Goal: Information Seeking & Learning: Learn about a topic

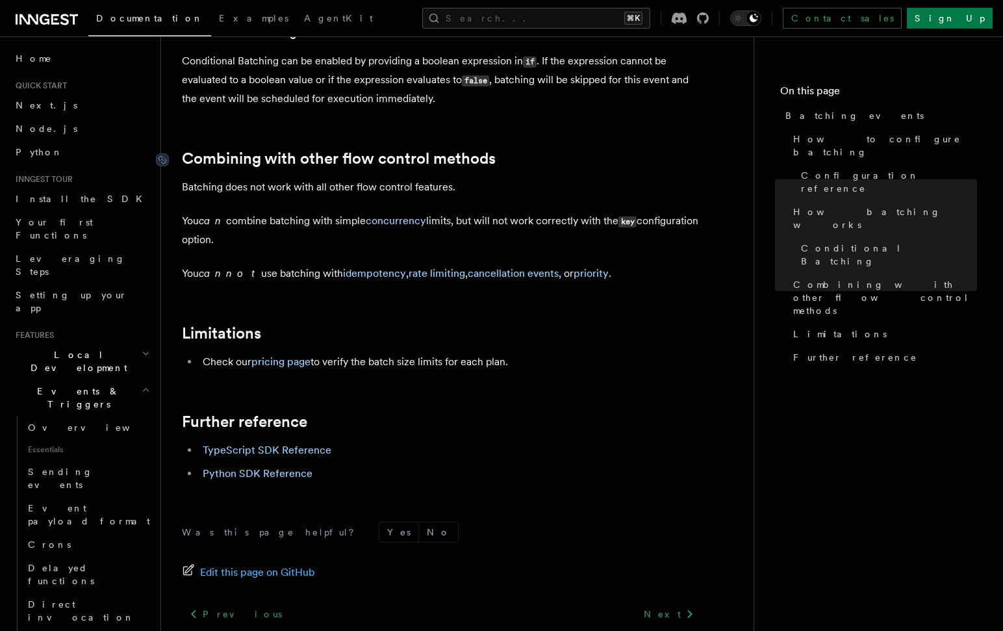
scroll to position [1320, 0]
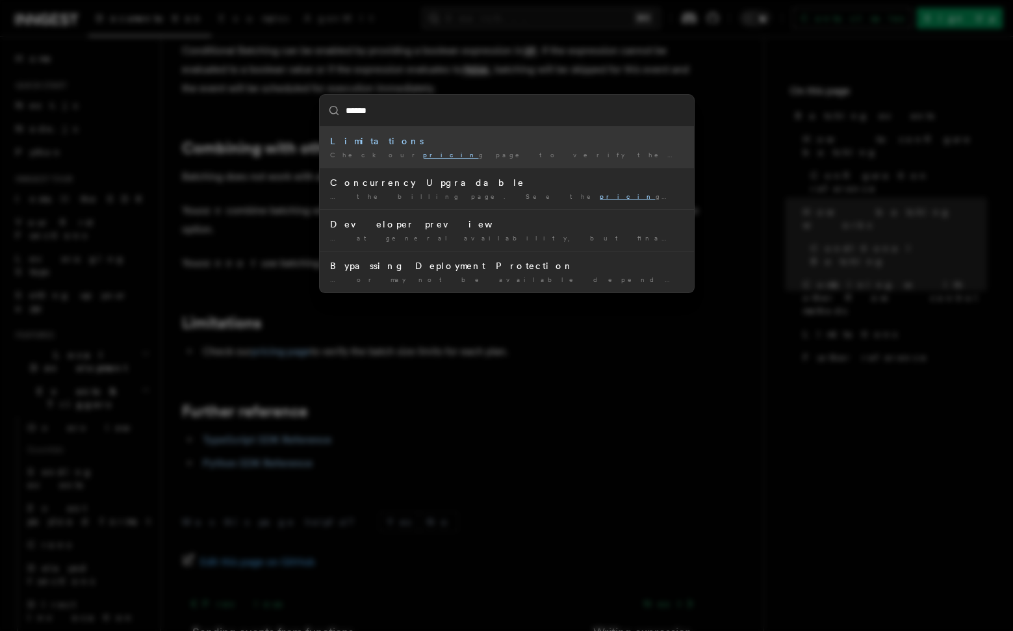
type input "*******"
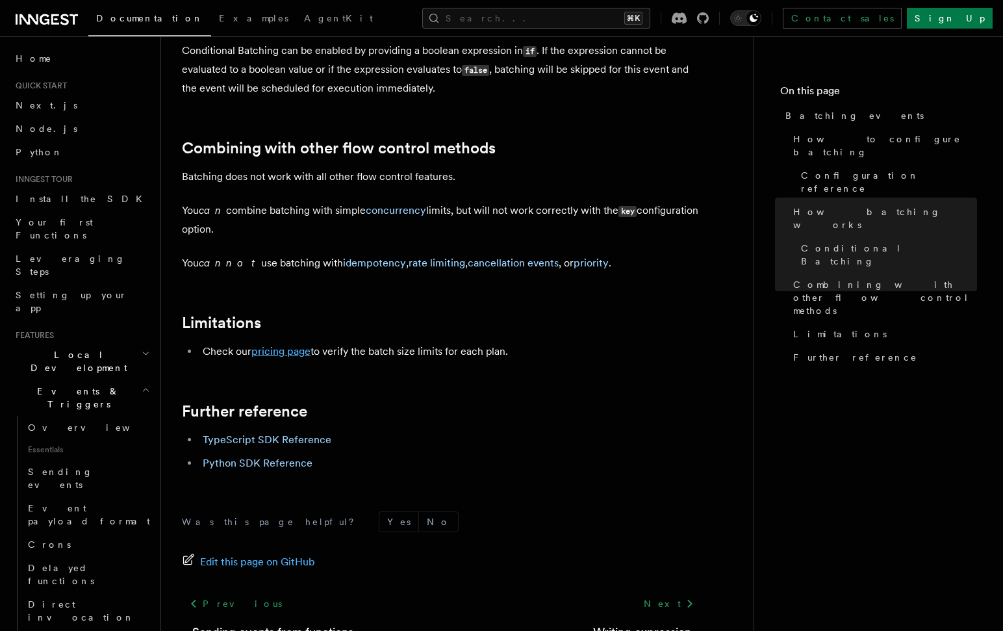
click at [282, 345] on link "pricing page" at bounding box center [280, 351] width 59 height 12
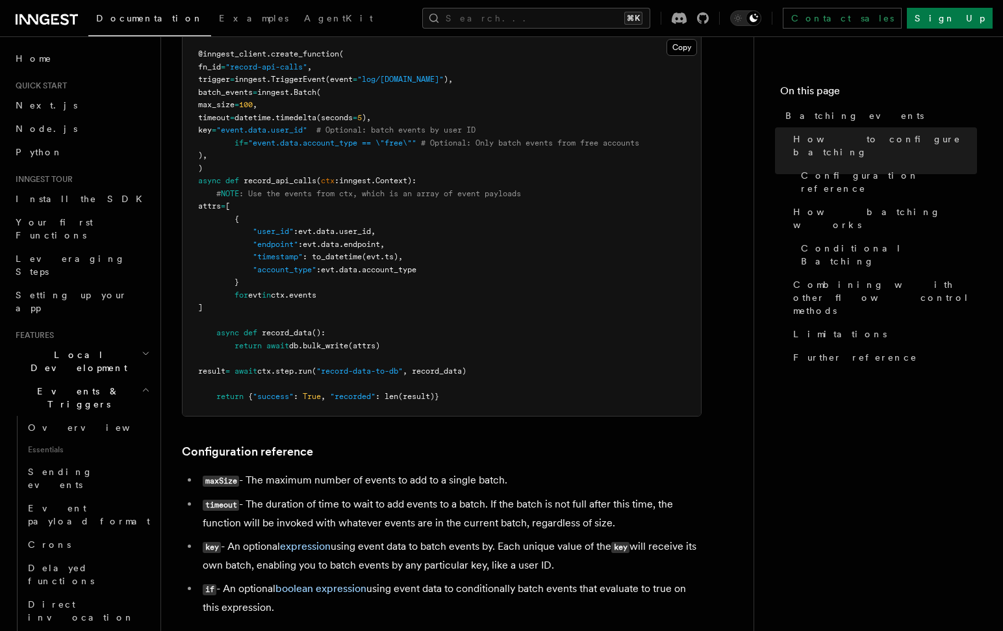
scroll to position [218, 0]
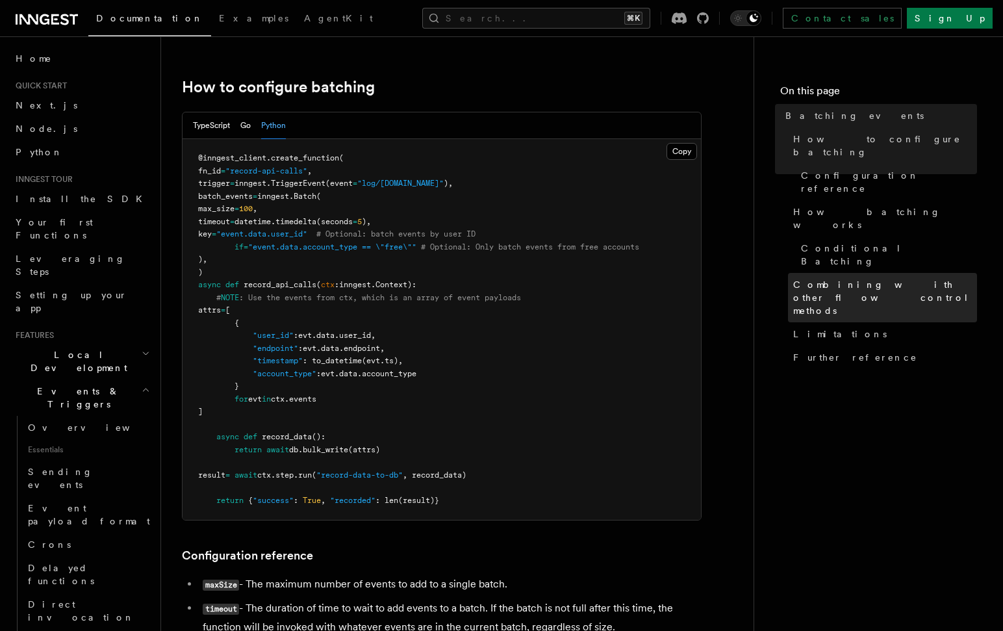
click at [846, 278] on span "Combining with other flow control methods" at bounding box center [885, 297] width 184 height 39
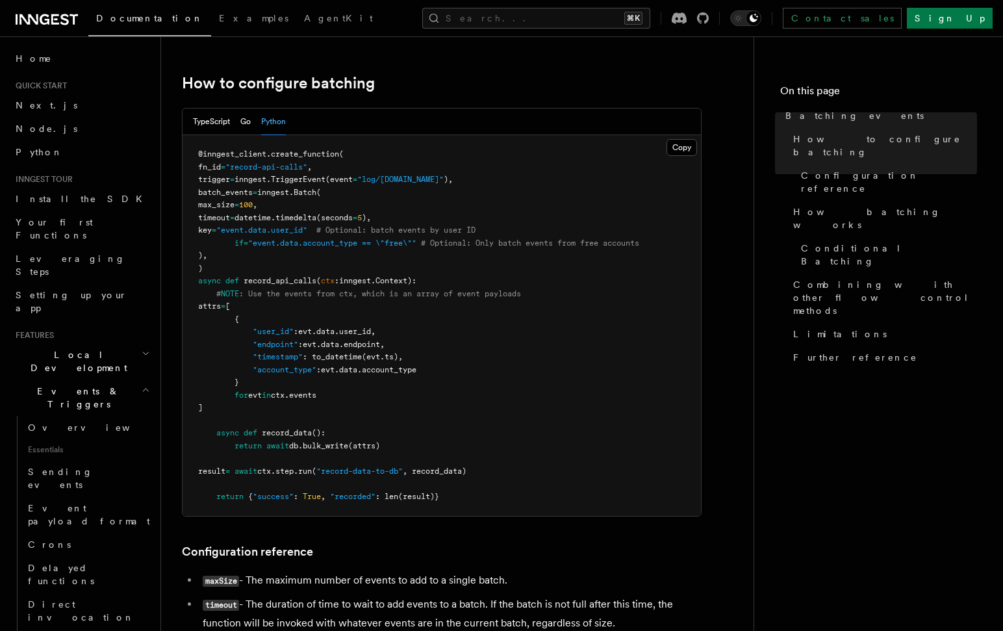
scroll to position [225, 0]
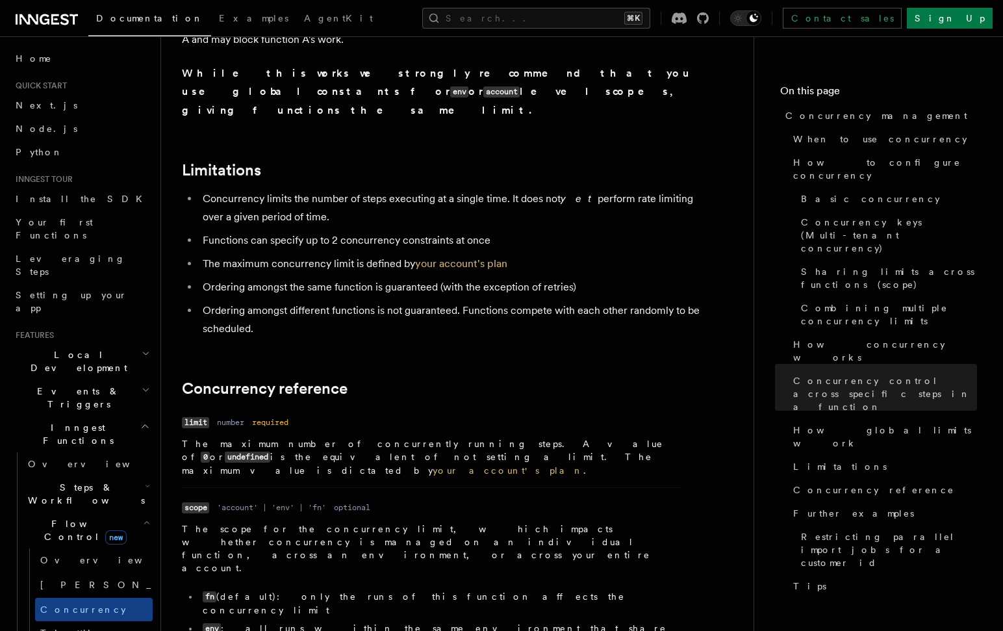
scroll to position [232, 0]
